Goal: Task Accomplishment & Management: Manage account settings

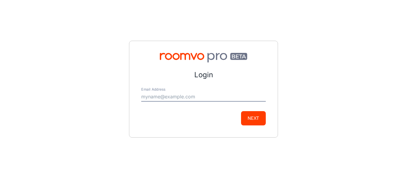
click at [172, 100] on input "Email Address" at bounding box center [203, 97] width 124 height 10
click at [178, 97] on input "ulandi@upgrader.co.za" at bounding box center [203, 97] width 124 height 10
click at [261, 117] on button "Next" at bounding box center [253, 118] width 25 height 14
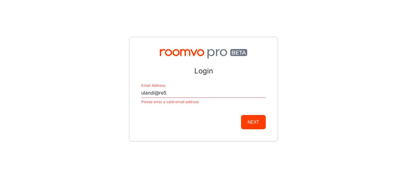
click at [189, 97] on input "ulandi@re5" at bounding box center [203, 93] width 124 height 10
click at [178, 91] on input "ulandi@re5" at bounding box center [203, 93] width 124 height 10
type input "[EMAIL_ADDRESS][DOMAIN_NAME]"
click at [241, 115] on button "Next" at bounding box center [253, 122] width 25 height 14
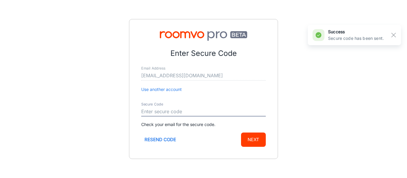
click at [168, 110] on input "Secure Code" at bounding box center [203, 112] width 124 height 10
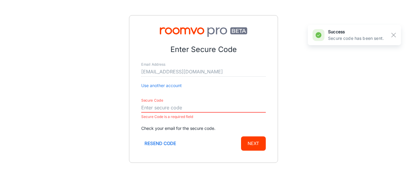
drag, startPoint x: 152, startPoint y: 108, endPoint x: 155, endPoint y: 109, distance: 4.1
click at [152, 108] on input "Secure Code" at bounding box center [203, 108] width 124 height 10
paste input "300424"
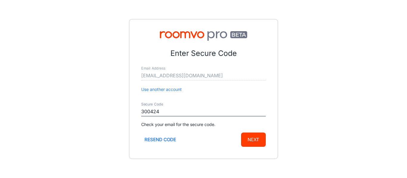
type input "300424"
click at [253, 138] on button "Next" at bounding box center [253, 140] width 25 height 14
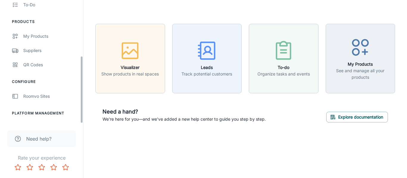
scroll to position [102, 0]
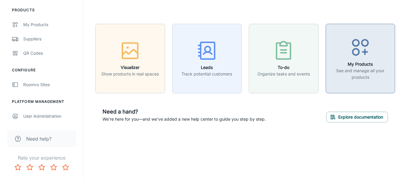
click at [363, 59] on div "button" at bounding box center [360, 48] width 62 height 25
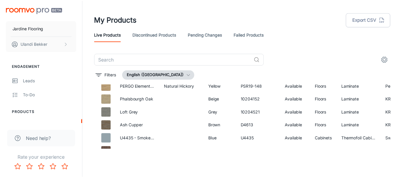
scroll to position [348, 0]
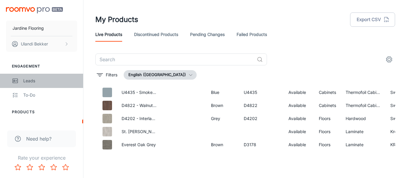
click at [27, 77] on link "Leads" at bounding box center [41, 81] width 83 height 14
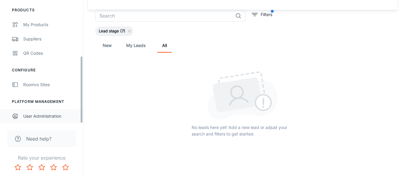
scroll to position [43, 0]
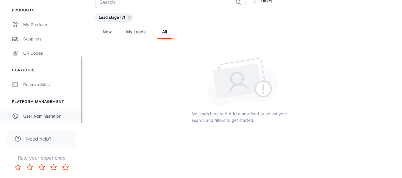
click at [34, 117] on div "User Administration" at bounding box center [50, 116] width 54 height 7
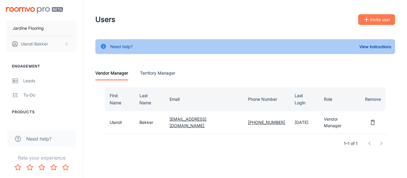
click at [365, 19] on icon "button" at bounding box center [366, 20] width 4 height 4
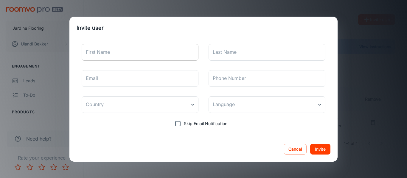
click at [110, 54] on input "First Name" at bounding box center [140, 52] width 117 height 17
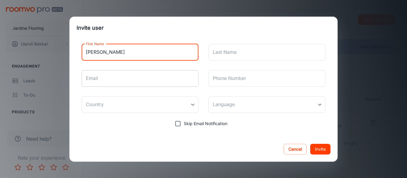
type input "Micaela"
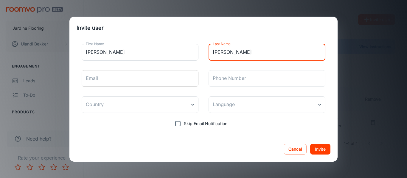
type input "Fahry"
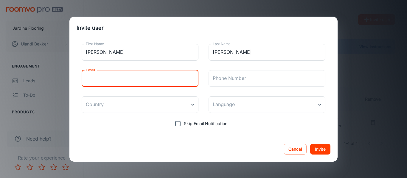
click at [140, 74] on input "Email" at bounding box center [140, 78] width 117 height 17
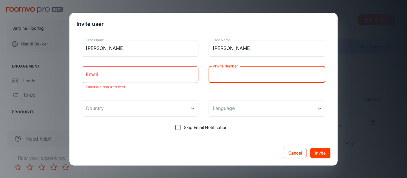
click at [259, 79] on input "Phone Number" at bounding box center [266, 74] width 117 height 17
type input "0726104623"
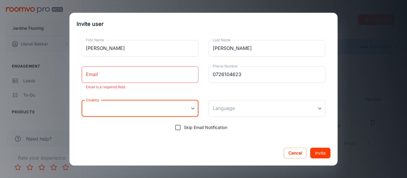
click at [159, 113] on body "Jardine Flooring Ulandi Bekker Engagement Leads To-do Products My Products Supp…" at bounding box center [203, 89] width 407 height 178
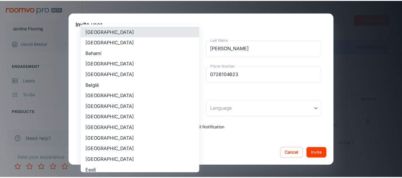
scroll to position [383, 0]
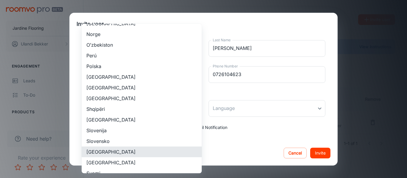
click at [138, 151] on li "South Africa" at bounding box center [142, 152] width 120 height 11
type input "South Africa"
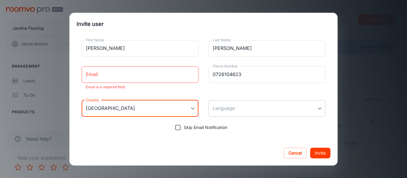
click at [230, 101] on body "Jardine Flooring Ulandi Bekker Engagement Leads To-do Products My Products Supp…" at bounding box center [203, 89] width 407 height 178
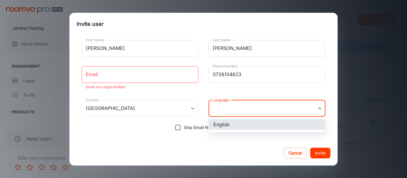
click at [228, 128] on li "English" at bounding box center [266, 124] width 117 height 11
type input "en-za"
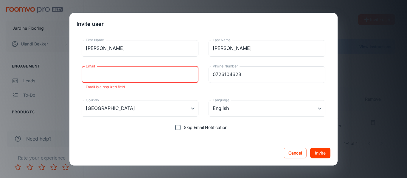
click at [127, 75] on input "Email" at bounding box center [140, 74] width 117 height 17
paste input "mjfahry@gmail.com"
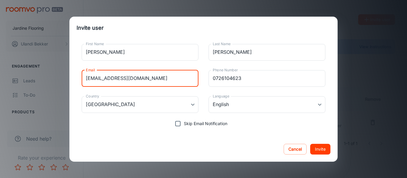
type input "mjfahry@gmail.com"
click at [317, 148] on button "Invite" at bounding box center [320, 149] width 20 height 11
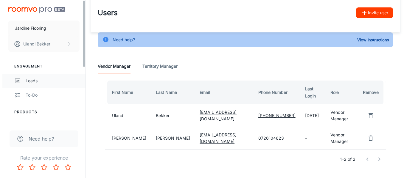
scroll to position [0, 0]
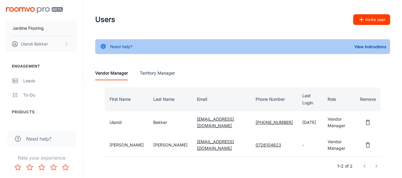
click at [32, 10] on img "scrollable content" at bounding box center [34, 10] width 57 height 6
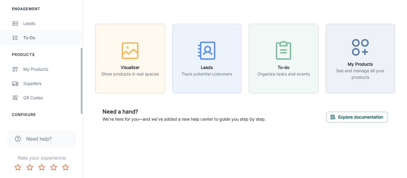
scroll to position [102, 0]
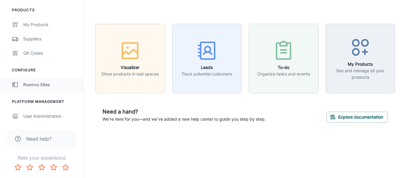
click at [39, 85] on div "Roomvo Sites" at bounding box center [50, 85] width 54 height 7
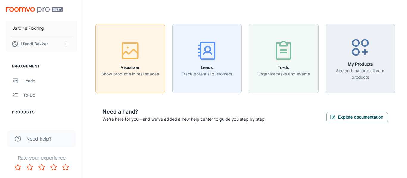
click at [142, 72] on p "Show products in real spaces" at bounding box center [129, 74] width 57 height 7
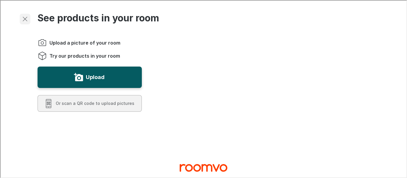
click at [22, 19] on icon "Exit visualizer" at bounding box center [24, 18] width 7 height 7
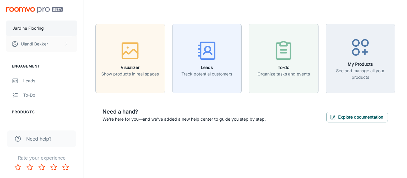
click at [30, 29] on p "Jardine Flooring" at bounding box center [28, 28] width 31 height 7
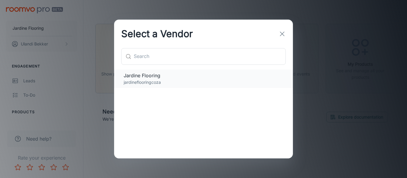
click at [158, 77] on span "Jardine Flooring" at bounding box center [204, 75] width 160 height 7
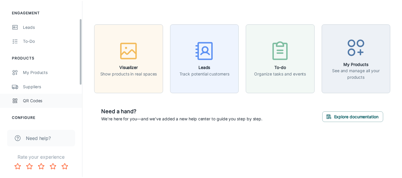
scroll to position [33, 0]
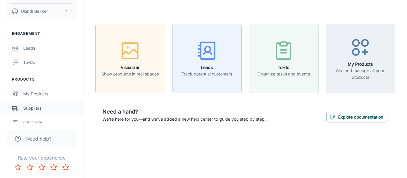
click at [29, 110] on div "Suppliers" at bounding box center [50, 108] width 54 height 7
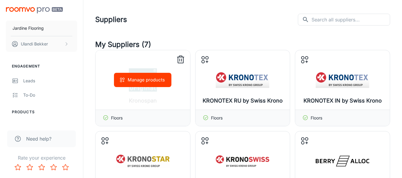
click at [183, 59] on icon at bounding box center [180, 60] width 5 height 6
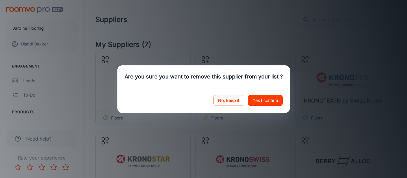
click at [257, 101] on button "Yes I confirm" at bounding box center [265, 100] width 35 height 11
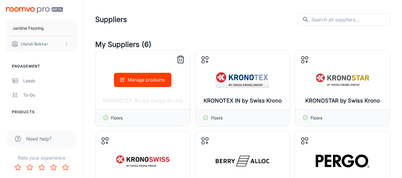
click at [182, 60] on icon at bounding box center [181, 60] width 10 height 10
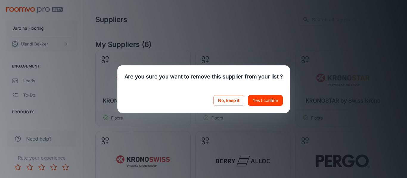
click at [256, 102] on button "Yes I confirm" at bounding box center [265, 100] width 35 height 11
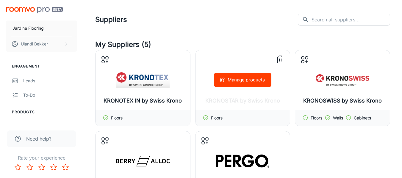
click at [280, 57] on line at bounding box center [280, 57] width 7 height 0
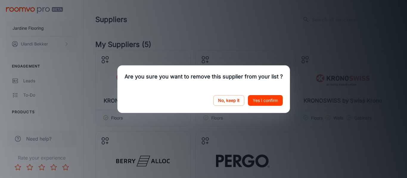
click at [250, 96] on button "Yes I confirm" at bounding box center [265, 100] width 35 height 11
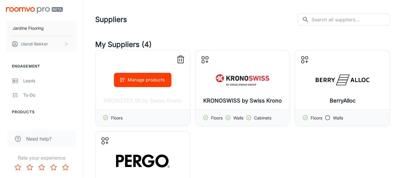
click at [180, 61] on icon at bounding box center [181, 60] width 10 height 10
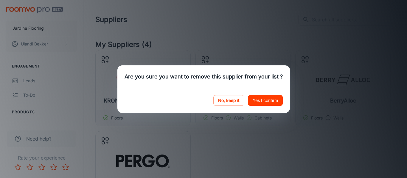
click at [265, 100] on button "Yes I confirm" at bounding box center [265, 100] width 35 height 11
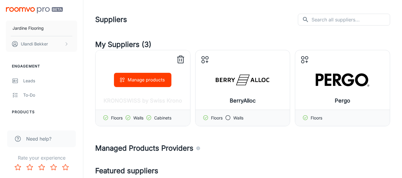
click at [180, 59] on line at bounding box center [180, 60] width 0 height 2
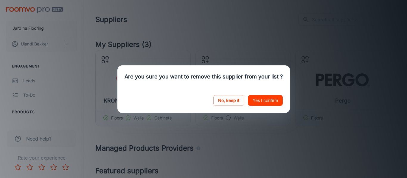
click at [261, 99] on button "Yes I confirm" at bounding box center [265, 100] width 35 height 11
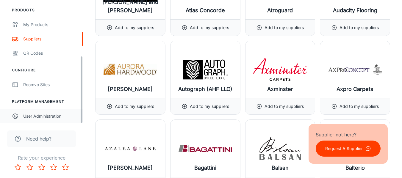
scroll to position [834, 0]
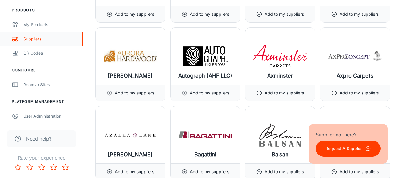
click at [32, 41] on div "Suppliers" at bounding box center [50, 39] width 54 height 7
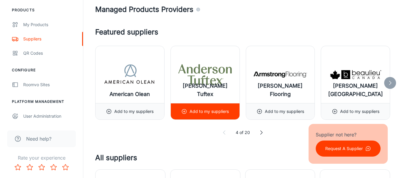
scroll to position [0, 0]
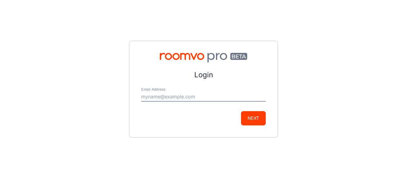
click at [208, 103] on form "Login Email Address Next" at bounding box center [203, 98] width 124 height 56
click at [203, 96] on input "Email Address" at bounding box center [203, 97] width 124 height 10
type input "[EMAIL_ADDRESS][DOMAIN_NAME]"
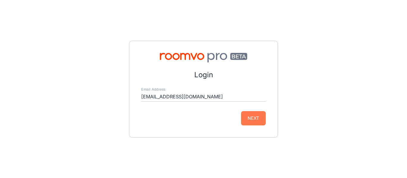
click at [255, 119] on button "Next" at bounding box center [253, 118] width 25 height 14
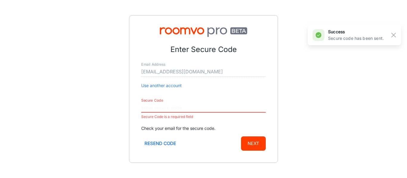
paste input "980120"
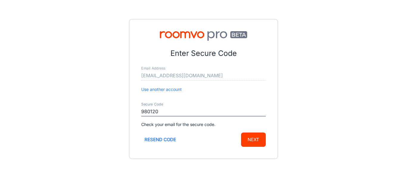
type input "980120"
click at [248, 138] on button "Next" at bounding box center [253, 140] width 25 height 14
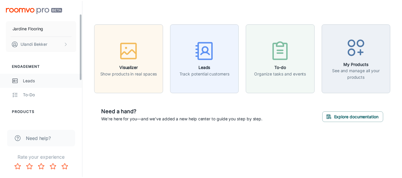
scroll to position [102, 0]
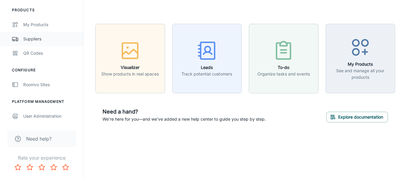
click at [30, 37] on div "Suppliers" at bounding box center [50, 39] width 54 height 7
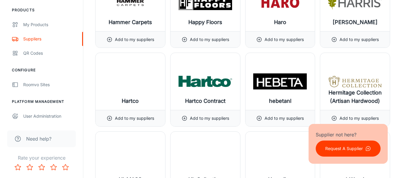
scroll to position [3344, 0]
